Goal: Task Accomplishment & Management: Manage account settings

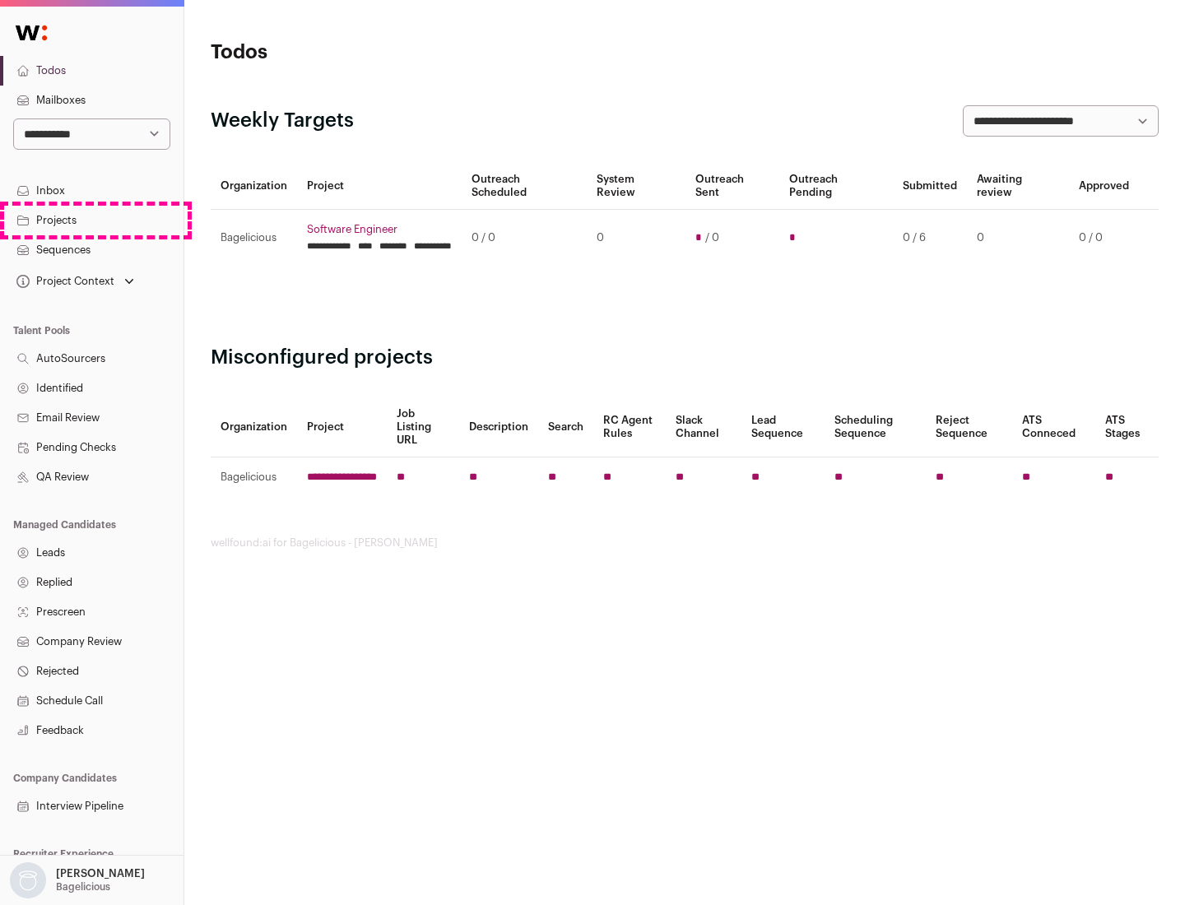
click at [91, 220] on link "Projects" at bounding box center [92, 221] width 184 height 30
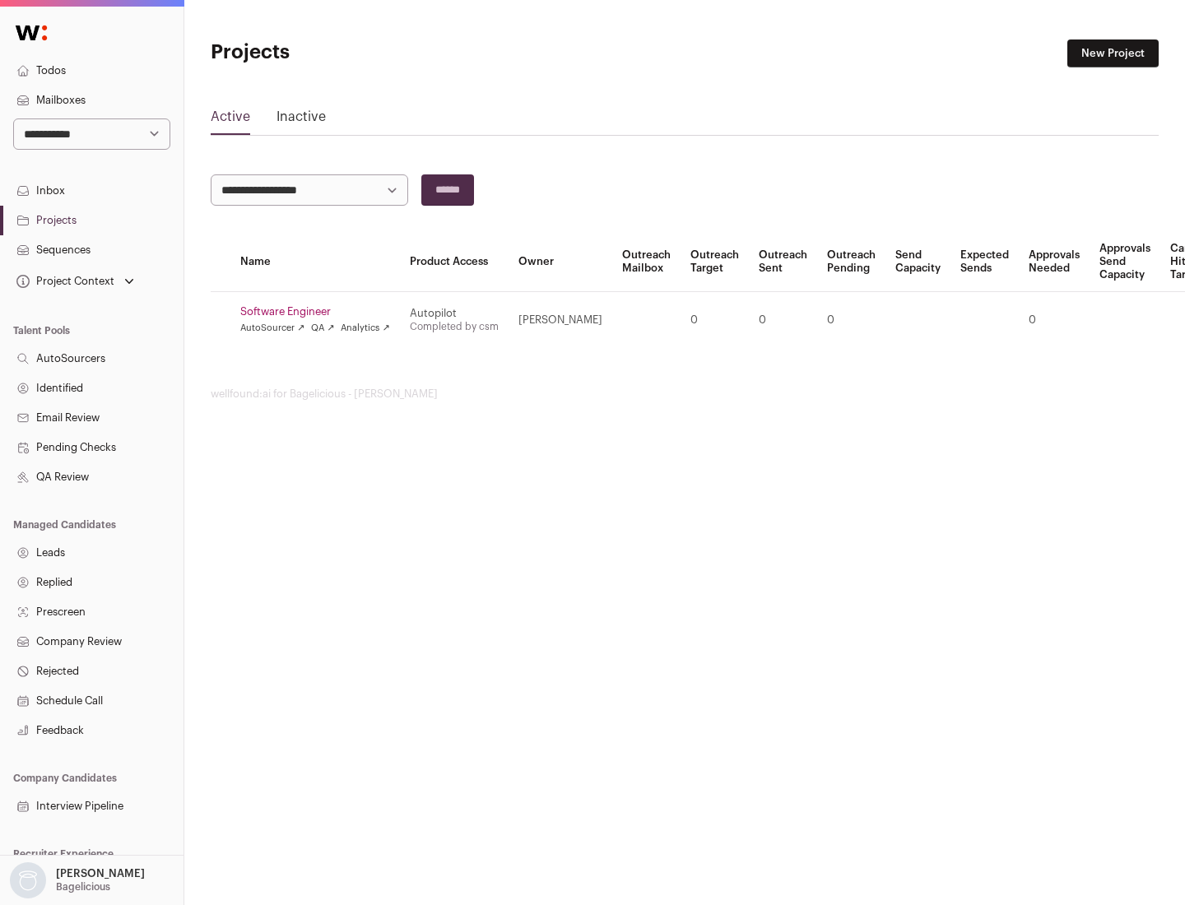
click at [320, 312] on link "Software Engineer" at bounding box center [315, 311] width 150 height 13
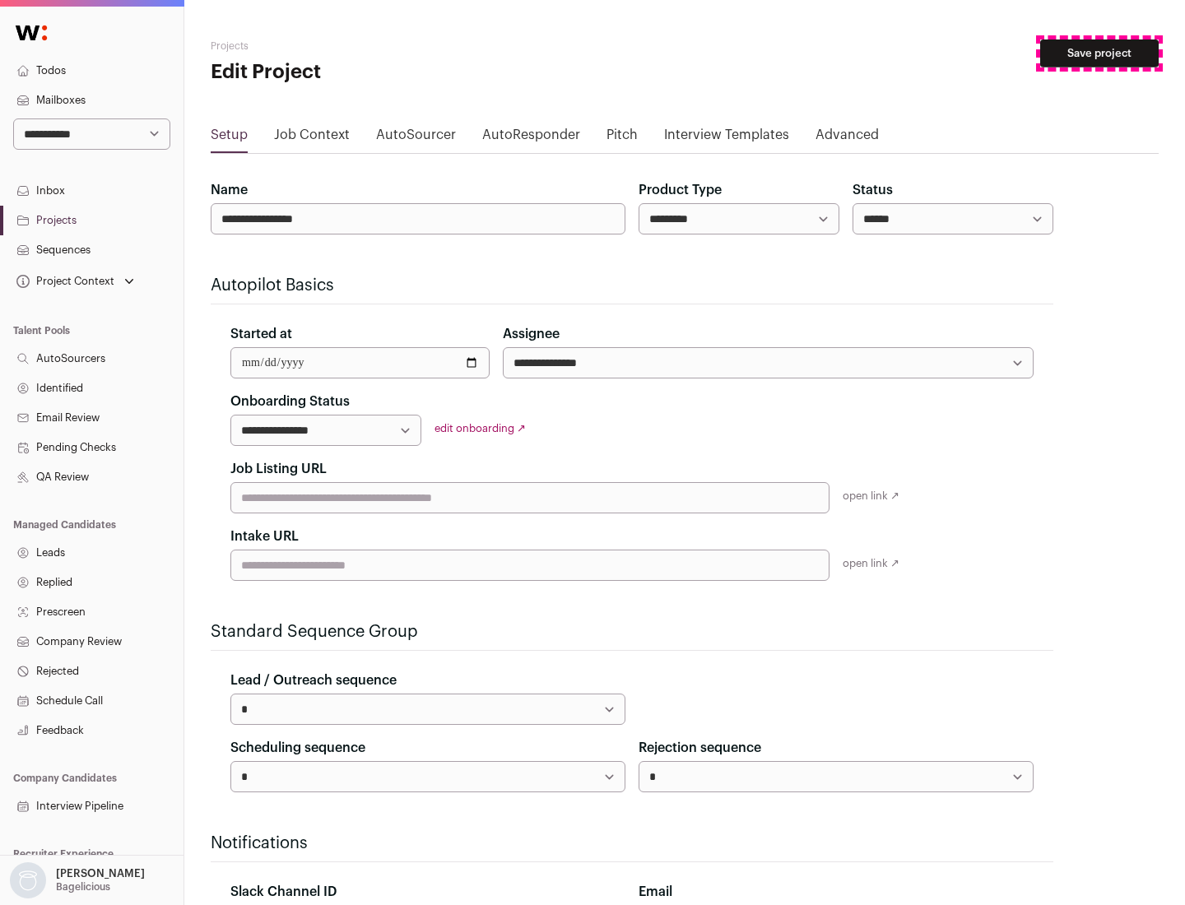
click at [1099, 53] on button "Save project" at bounding box center [1099, 53] width 118 height 28
